Goal: Task Accomplishment & Management: Manage account settings

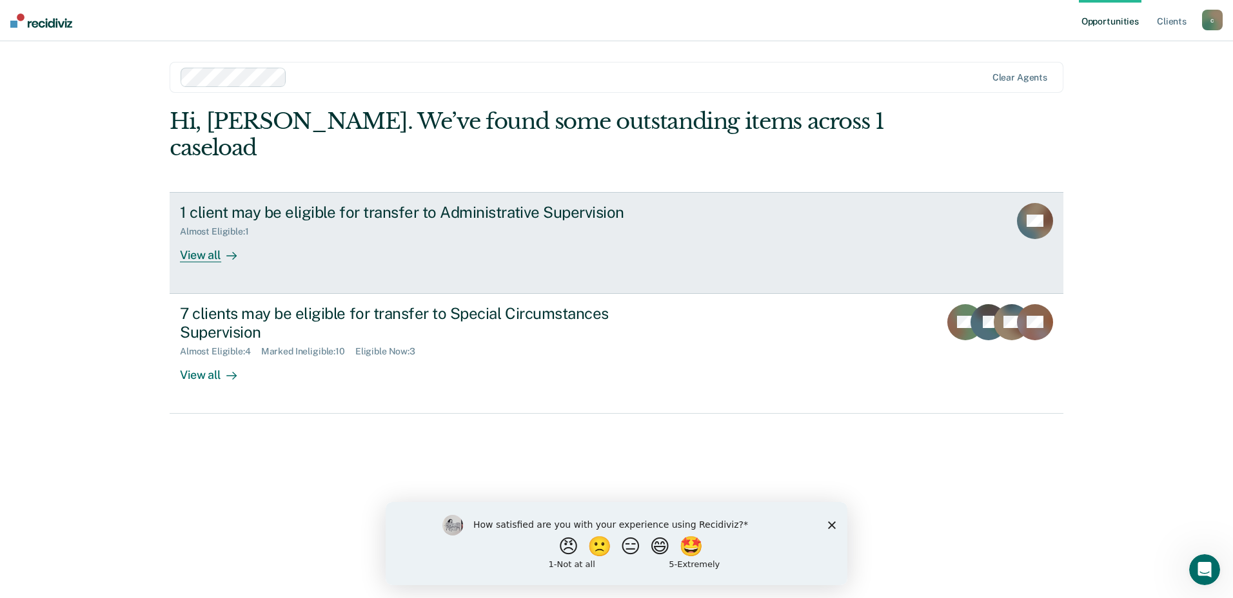
click at [212, 237] on div "View all" at bounding box center [216, 249] width 72 height 25
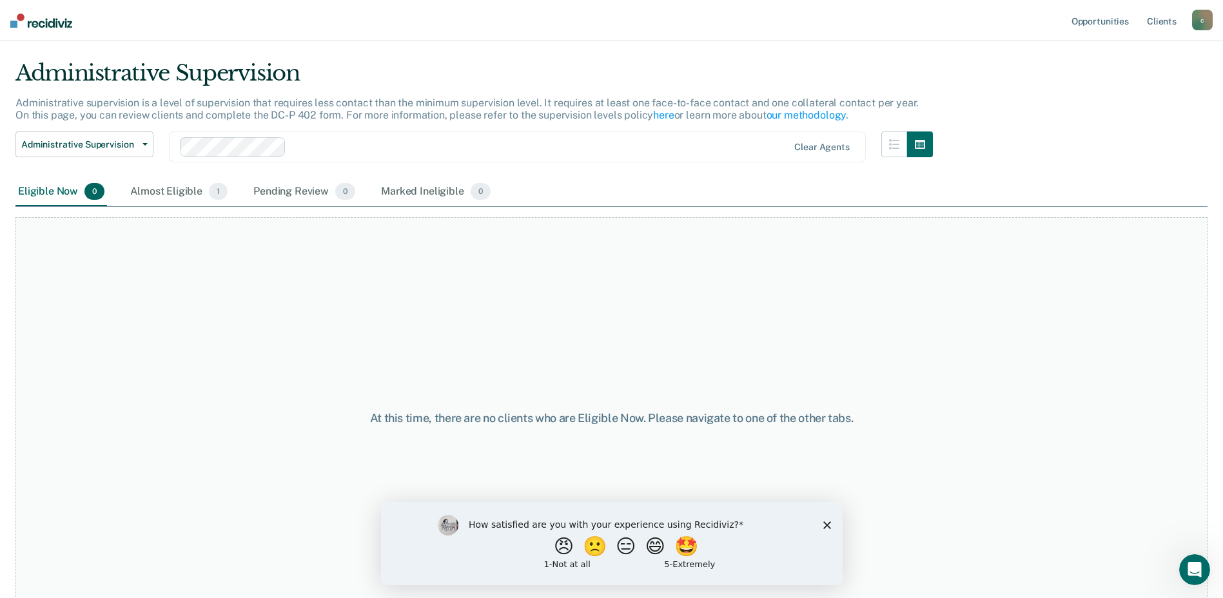
scroll to position [50, 0]
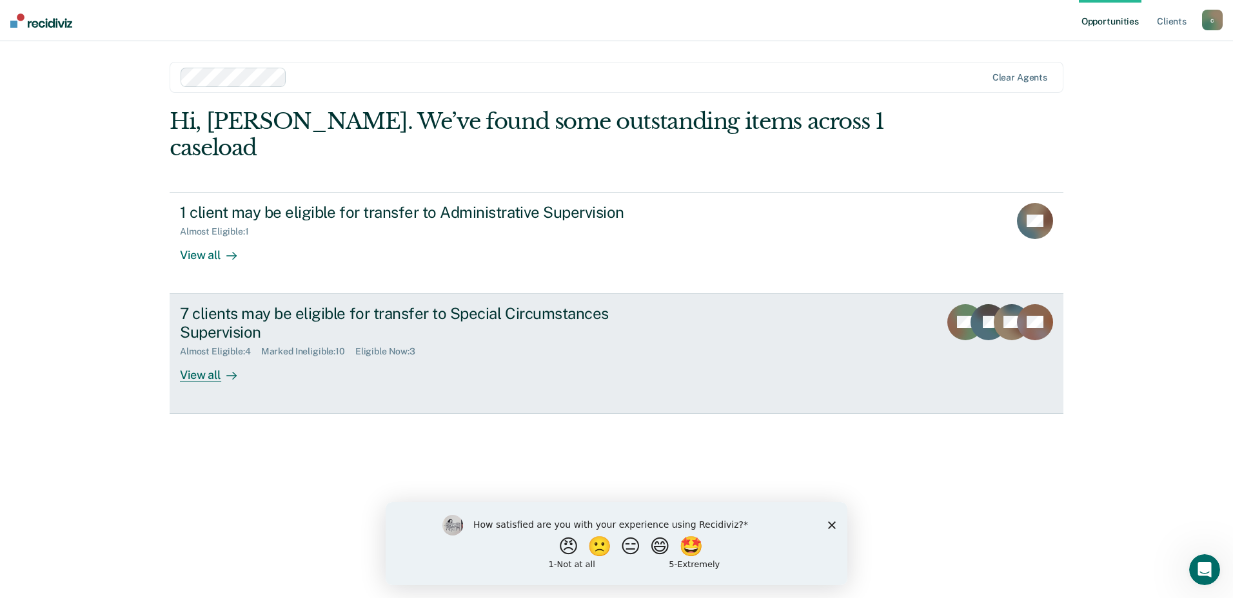
click at [208, 328] on div "View all" at bounding box center [216, 369] width 72 height 25
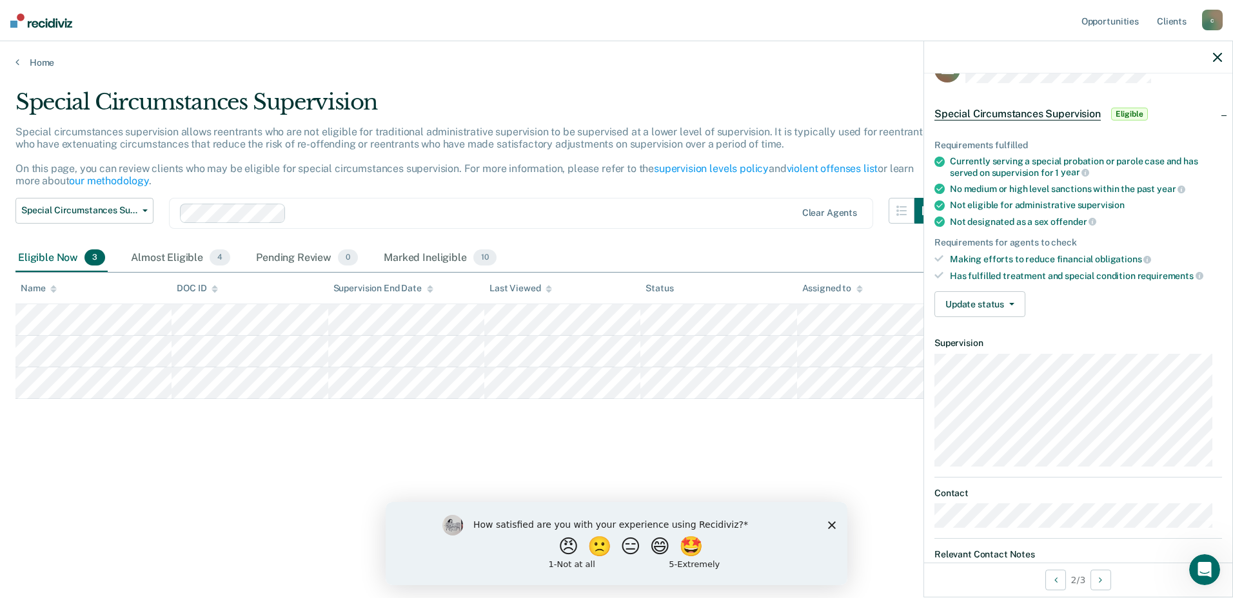
scroll to position [8, 0]
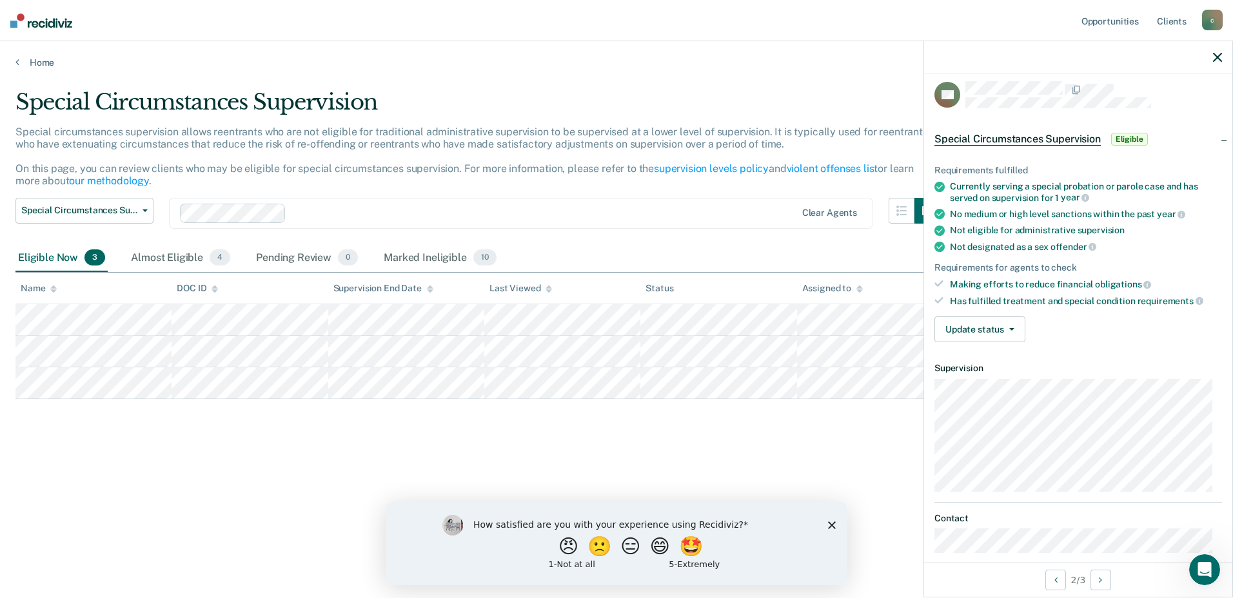
click at [809, 328] on div "How satisfied are you with your experience using Recidiviz? 😠 🙁 😑 😄 🤩 1 - Not a…" at bounding box center [616, 543] width 462 height 83
click at [809, 328] on icon "Close survey" at bounding box center [832, 525] width 8 height 8
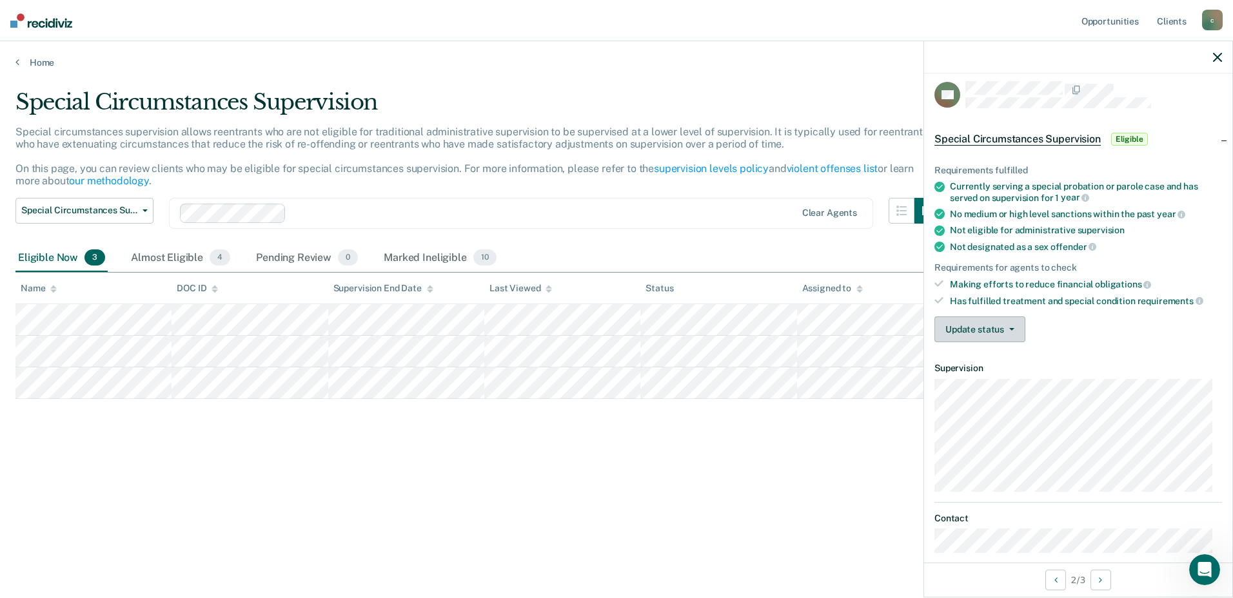
click at [809, 324] on button "Update status" at bounding box center [979, 330] width 91 height 26
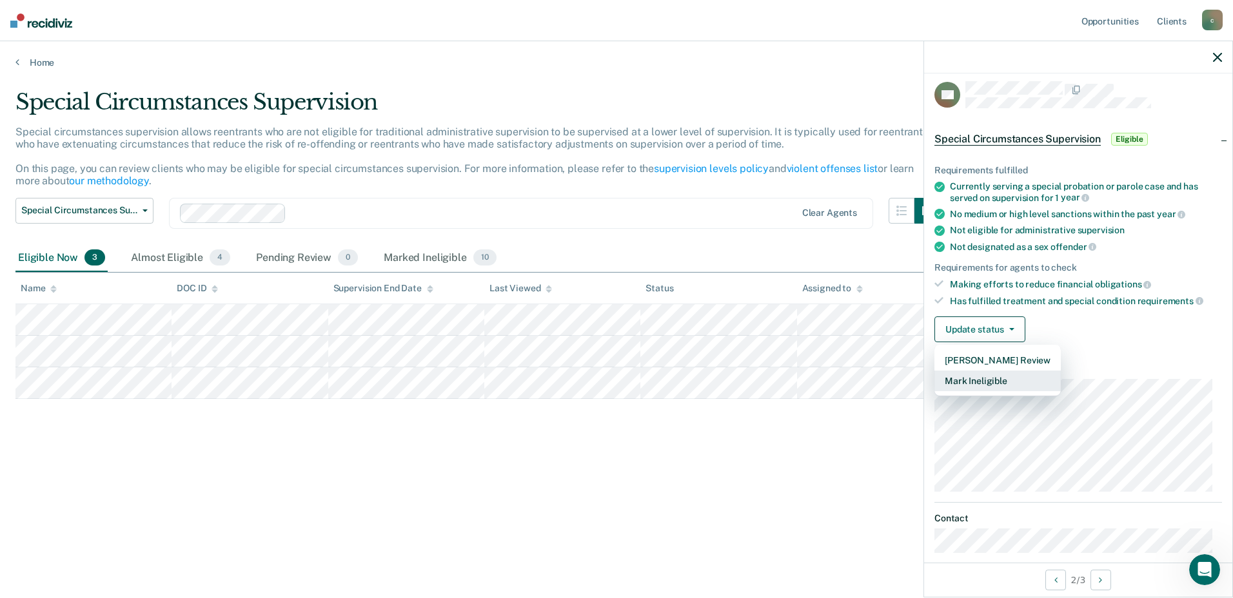
click at [809, 328] on button "Mark Ineligible" at bounding box center [997, 381] width 126 height 21
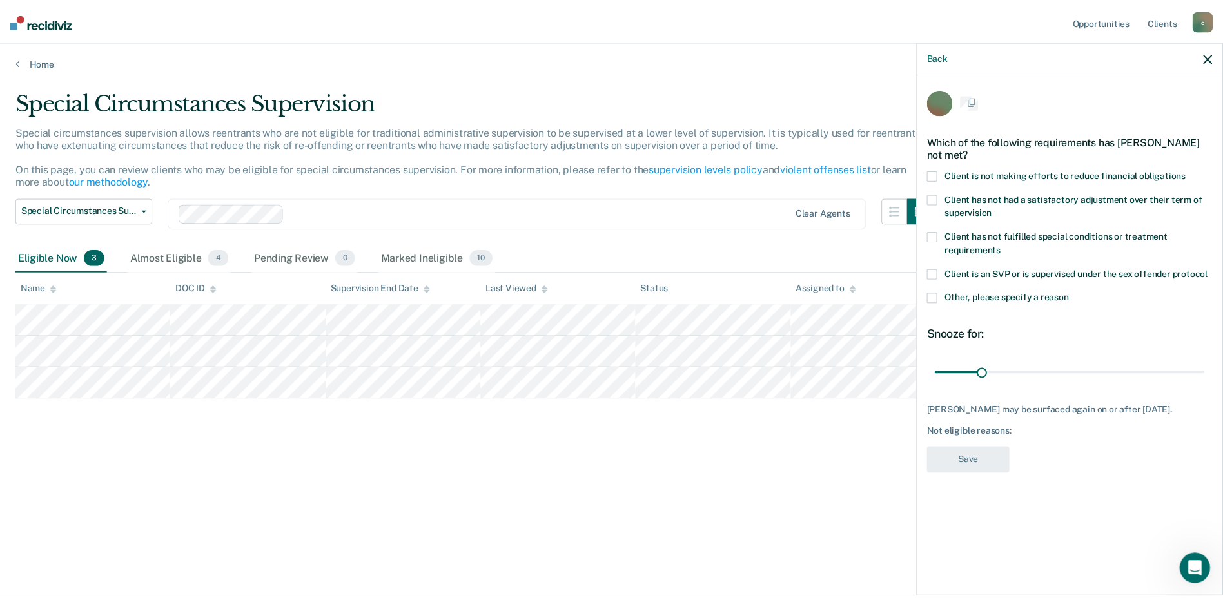
scroll to position [0, 0]
click at [809, 301] on span at bounding box center [939, 299] width 10 height 10
click at [809, 294] on input "Other, please specify a reason" at bounding box center [1077, 294] width 0 height 0
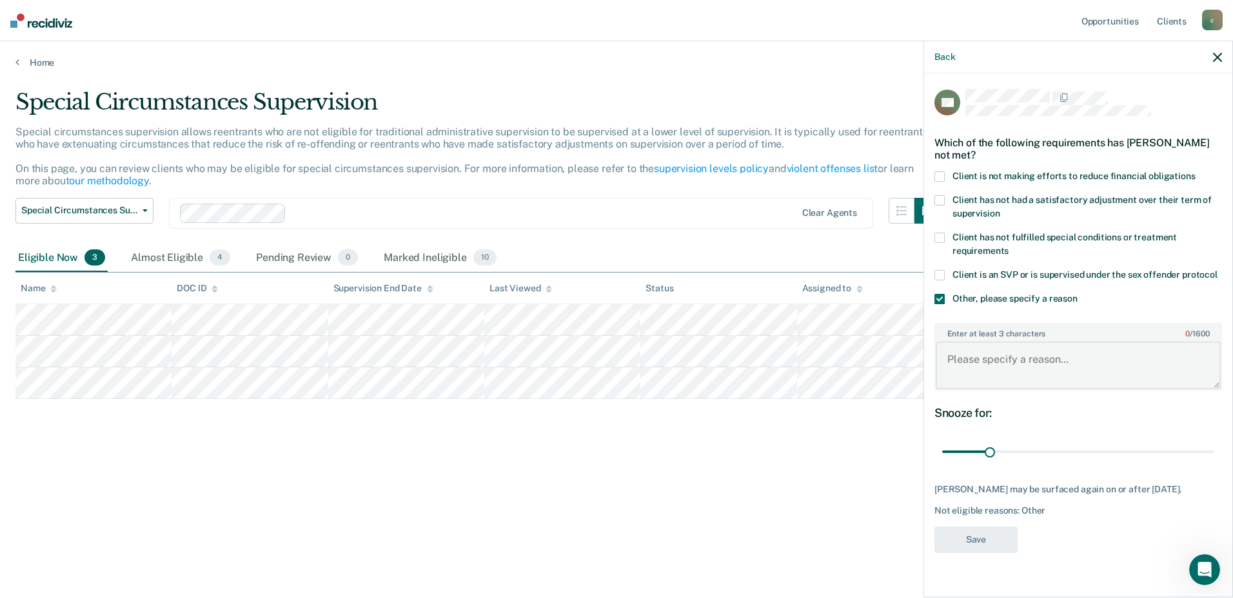
click at [809, 328] on textarea "Enter at least 3 characters 0 / 1600" at bounding box center [1077, 366] width 285 height 48
type textarea "Still attending MH and AOD Treatment"
drag, startPoint x: 991, startPoint y: 454, endPoint x: 1076, endPoint y: 476, distance: 87.1
click at [809, 328] on input "range" at bounding box center [1078, 452] width 272 height 23
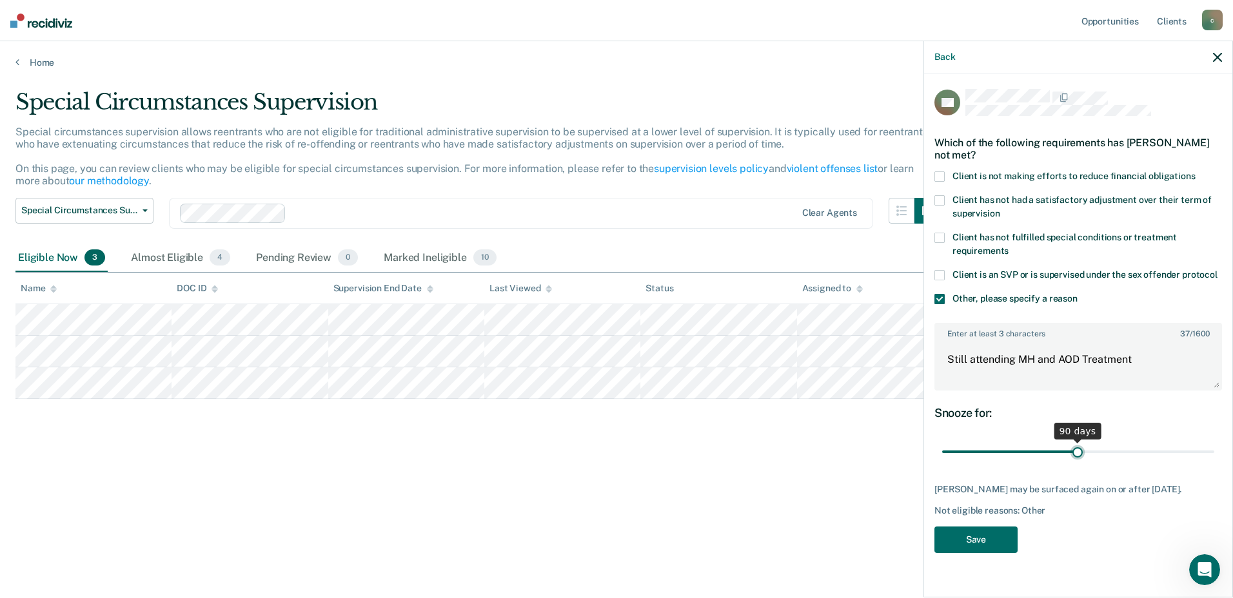
type input "90"
click at [809, 328] on input "range" at bounding box center [1078, 452] width 272 height 23
click at [809, 328] on button "Save" at bounding box center [975, 540] width 83 height 26
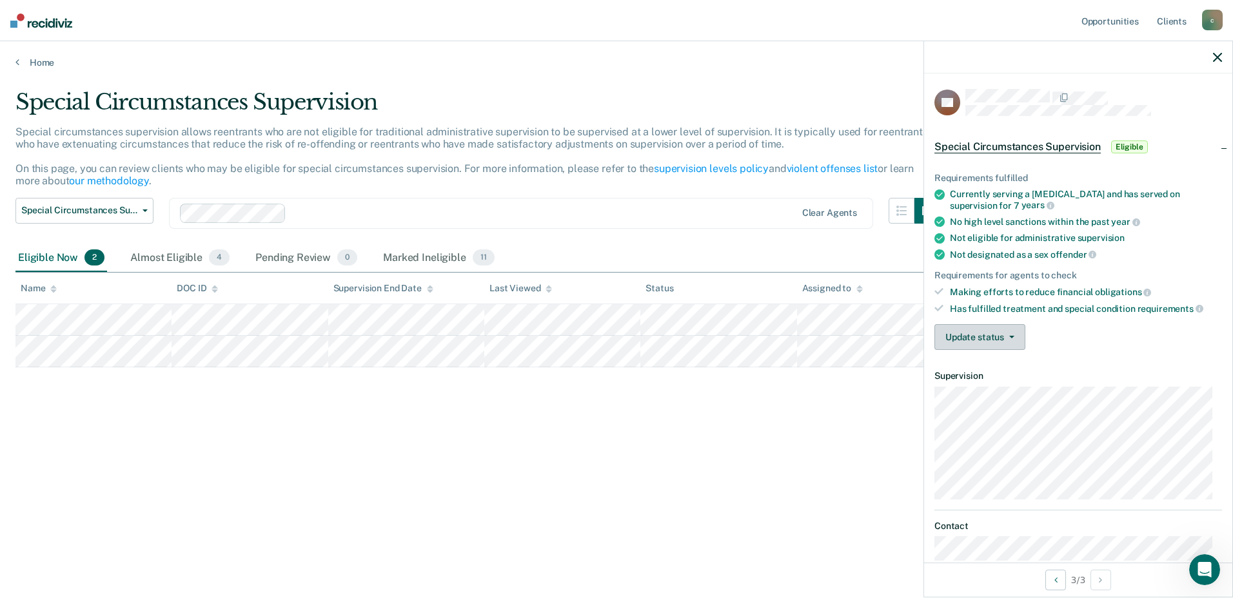
click at [809, 328] on button "Update status" at bounding box center [979, 337] width 91 height 26
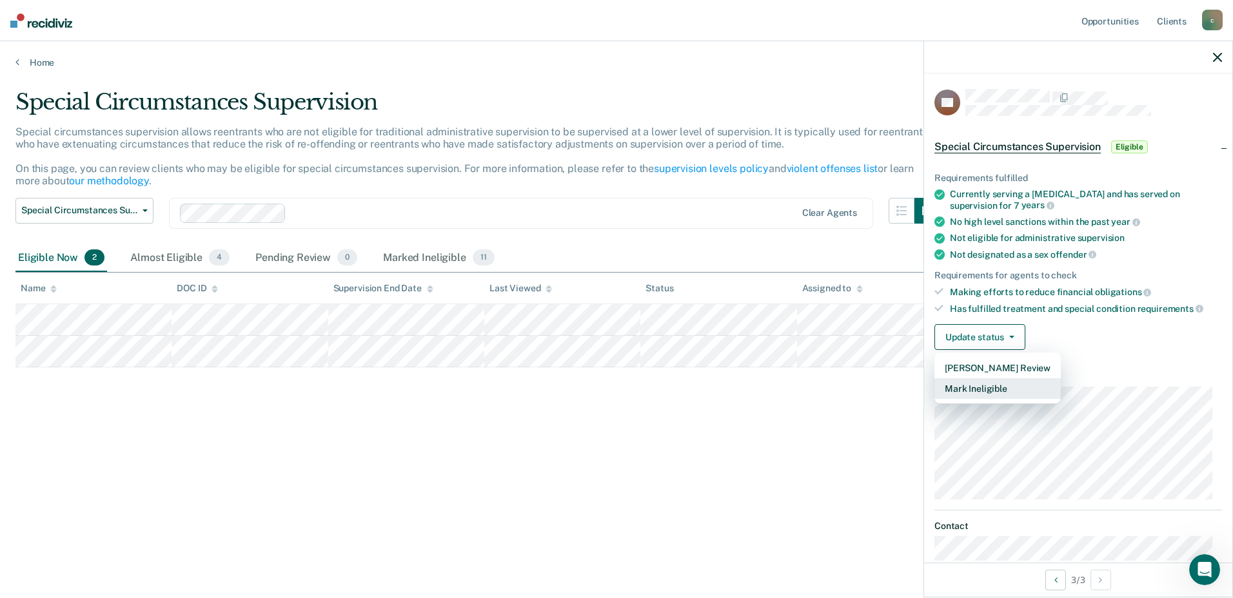
click at [809, 328] on button "Mark Ineligible" at bounding box center [997, 388] width 126 height 21
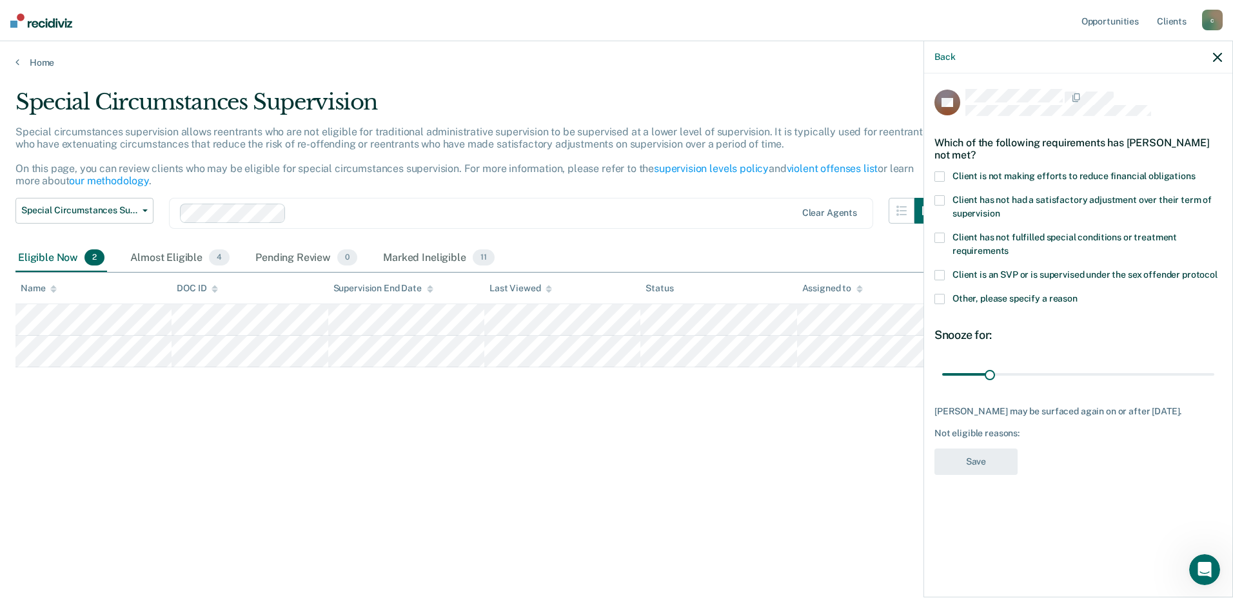
click at [809, 172] on span at bounding box center [939, 176] width 10 height 10
click at [809, 171] on input "Client is not making efforts to reduce financial obligations" at bounding box center [1195, 171] width 0 height 0
drag, startPoint x: 989, startPoint y: 373, endPoint x: 1077, endPoint y: 381, distance: 87.4
type input "90"
click at [809, 328] on input "range" at bounding box center [1078, 374] width 272 height 23
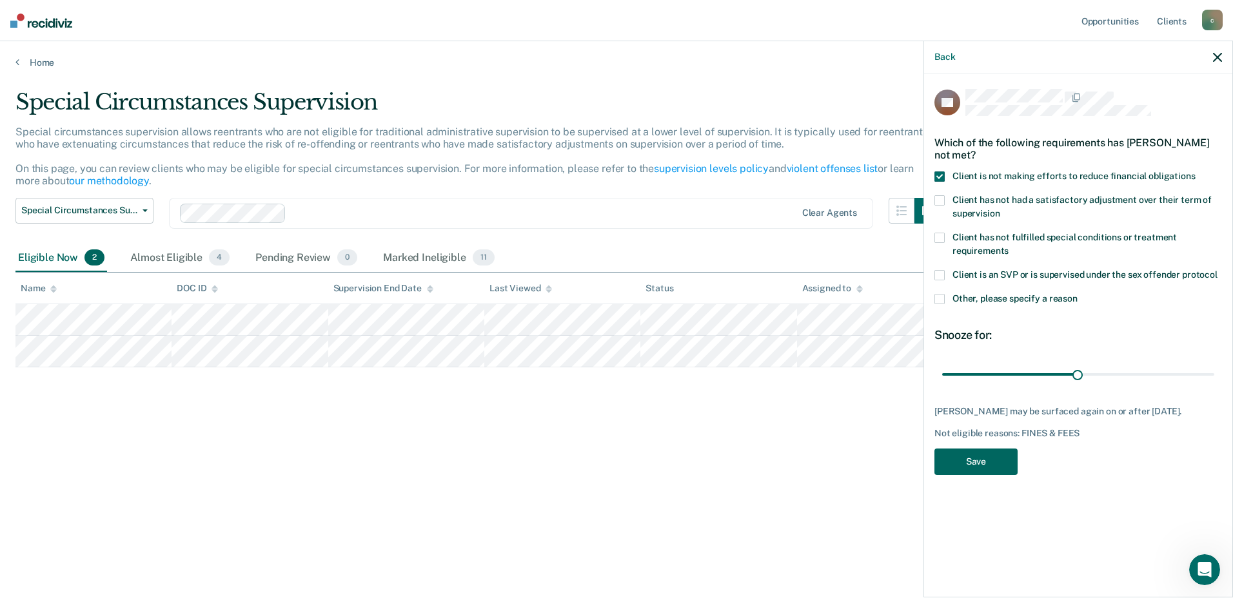
click at [809, 328] on button "Save" at bounding box center [975, 462] width 83 height 26
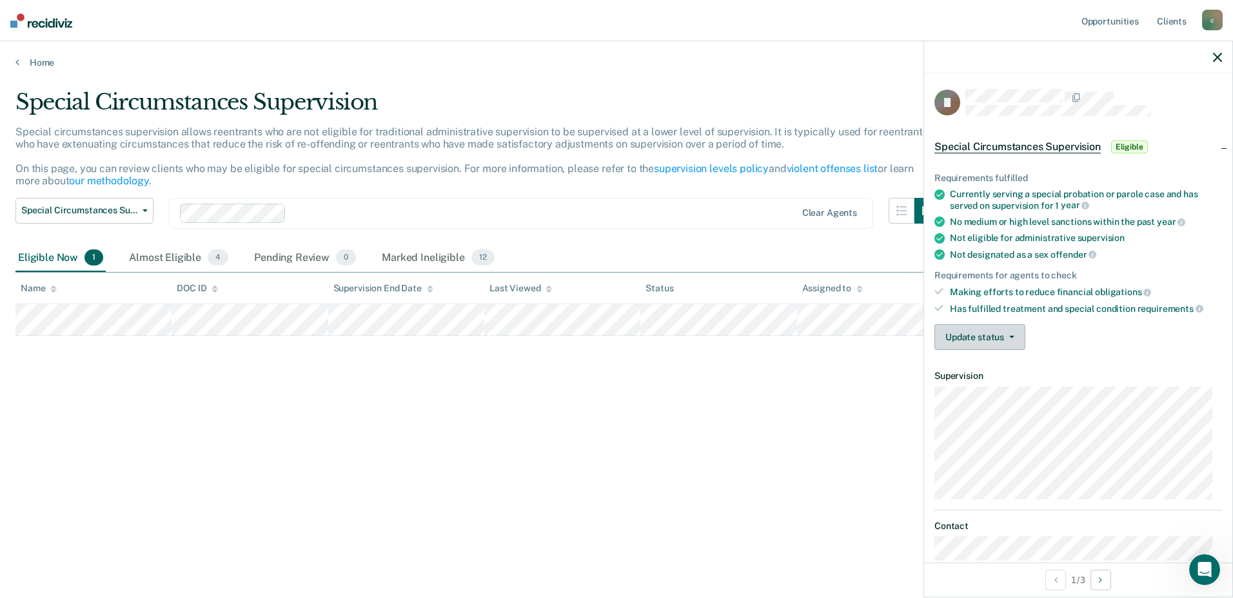
click at [809, 328] on button "Update status" at bounding box center [979, 337] width 91 height 26
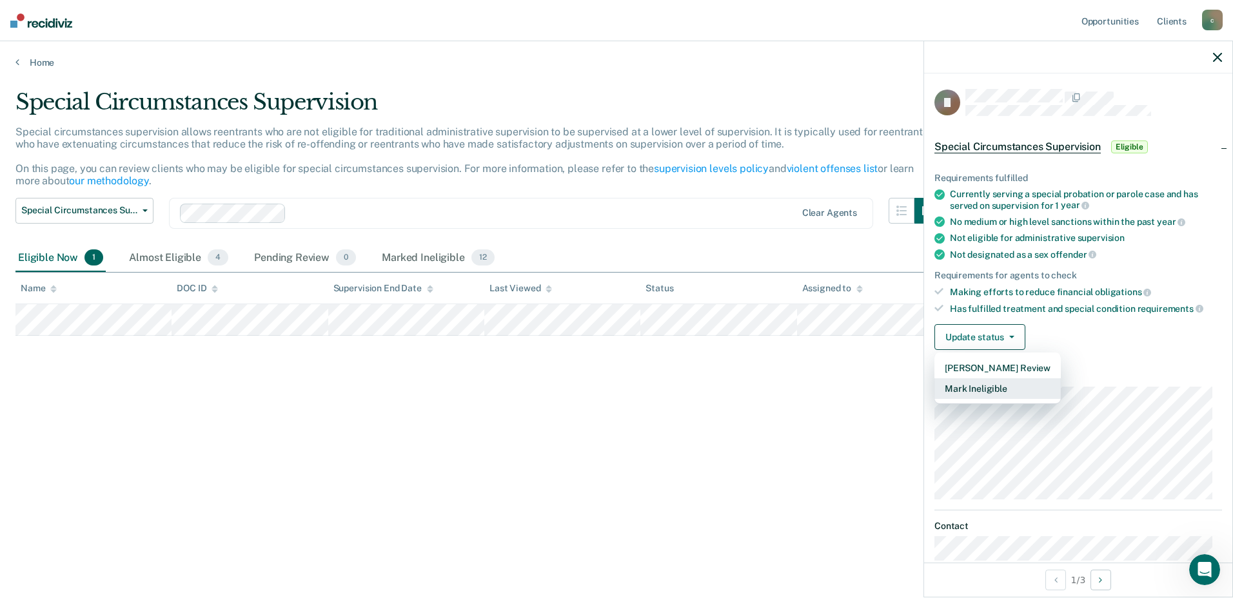
click at [809, 328] on button "Mark Ineligible" at bounding box center [997, 388] width 126 height 21
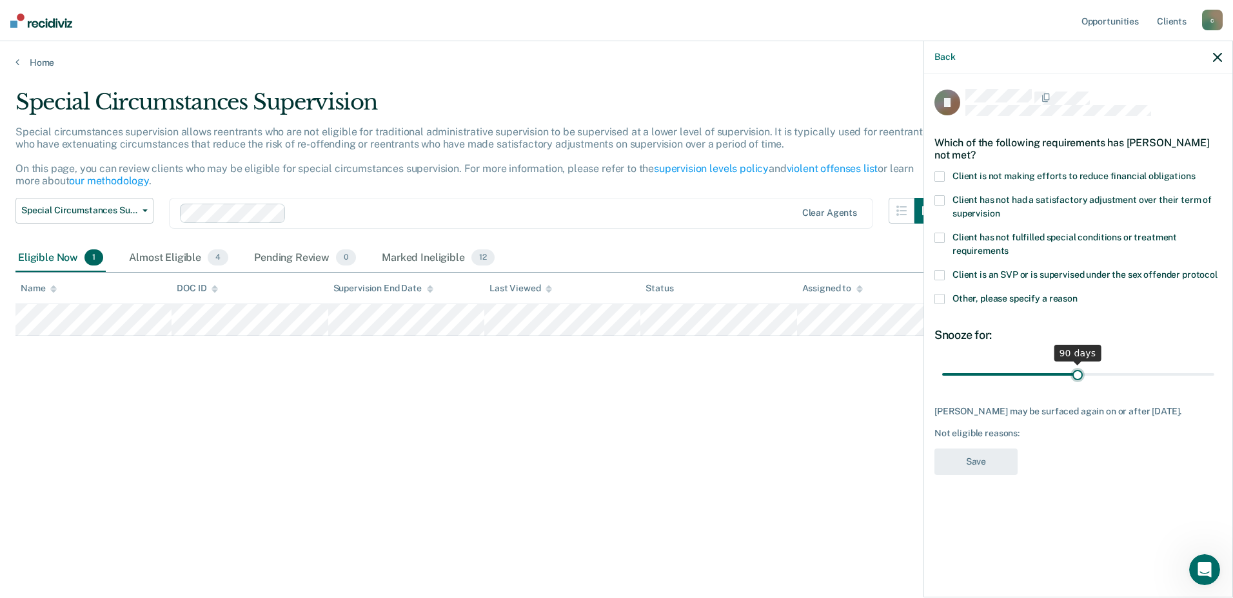
drag, startPoint x: 991, startPoint y: 373, endPoint x: 1077, endPoint y: 382, distance: 86.3
type input "90"
click at [809, 328] on input "range" at bounding box center [1078, 374] width 272 height 23
click at [809, 299] on span at bounding box center [939, 299] width 10 height 10
click at [809, 294] on input "Other, please specify a reason" at bounding box center [1077, 294] width 0 height 0
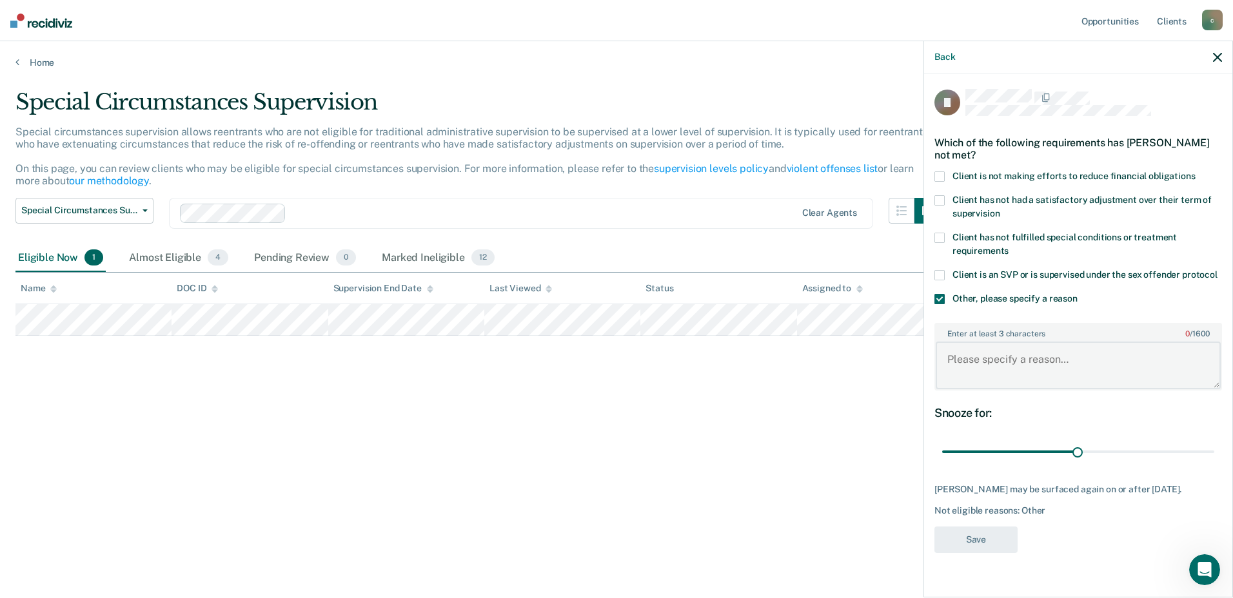
click at [809, 328] on textarea "Enter at least 3 characters 0 / 1600" at bounding box center [1077, 366] width 285 height 48
type textarea "i"
type textarea "New Transfer to this Agent"
click at [809, 328] on button "Save" at bounding box center [975, 540] width 83 height 26
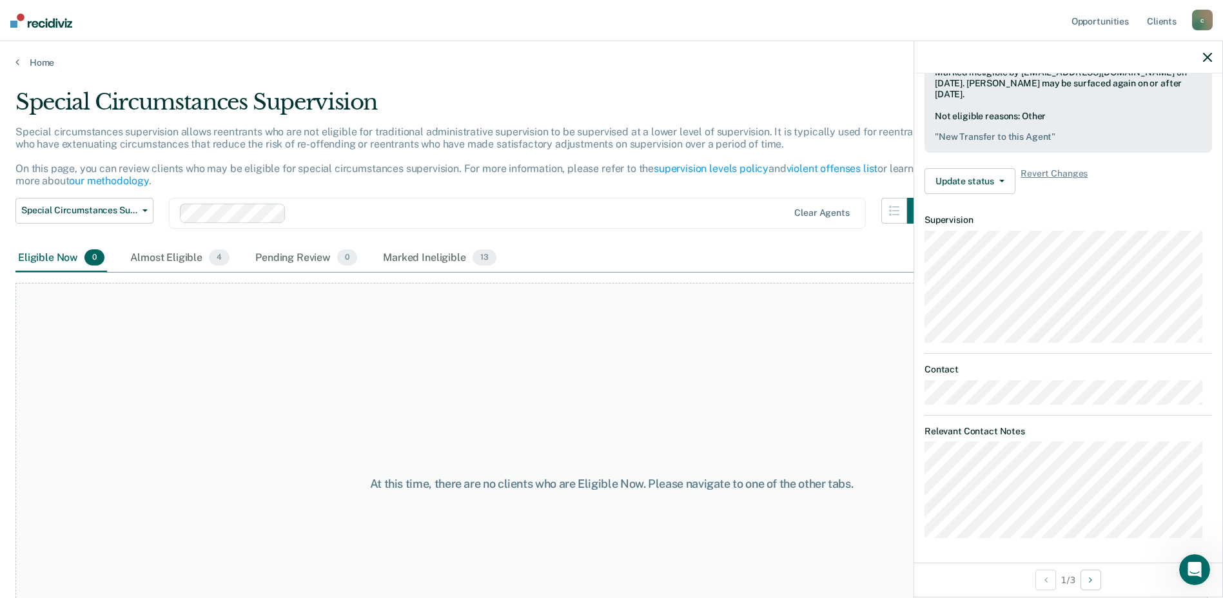
click at [727, 328] on div "At this time, there are no clients who are Eligible Now. Please navigate to one…" at bounding box center [611, 484] width 1192 height 402
click at [809, 59] on icon "button" at bounding box center [1207, 57] width 9 height 9
